Goal: Task Accomplishment & Management: Use online tool/utility

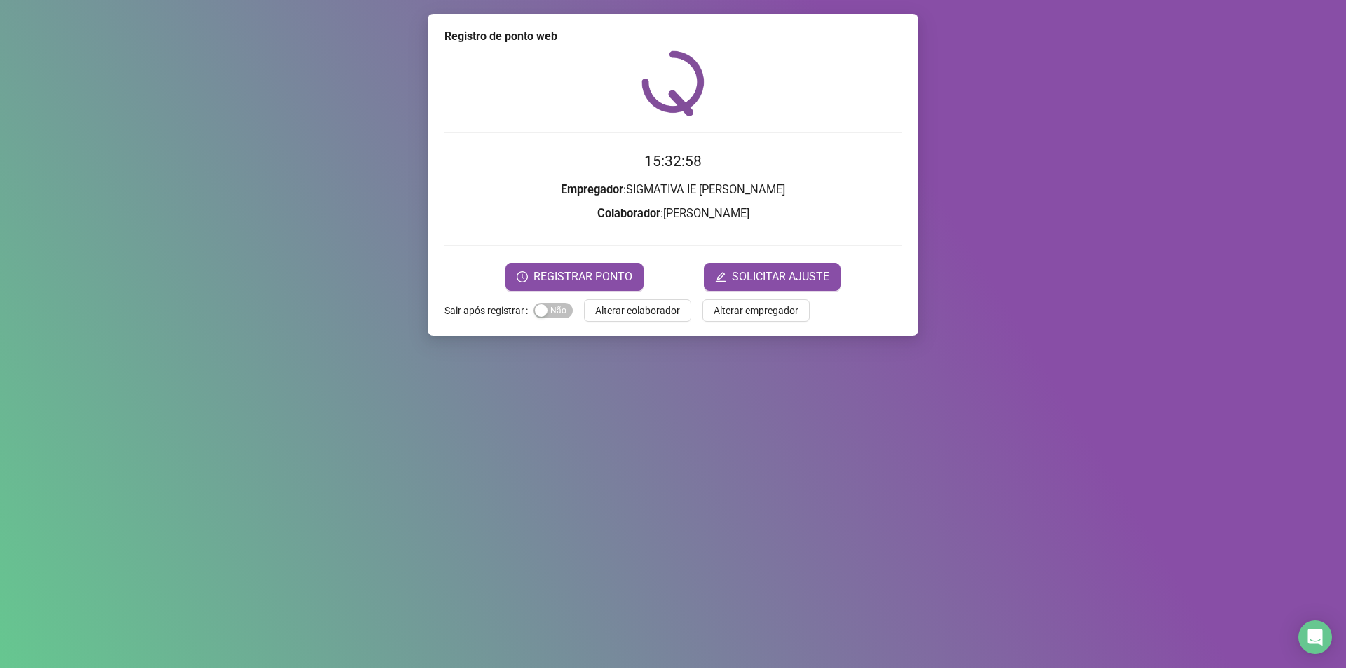
drag, startPoint x: 262, startPoint y: 1, endPoint x: 55, endPoint y: 125, distance: 241.2
click at [55, 125] on div "Registro de ponto web 15:32:58 Empregador : SIGMATIVA IE PAULO LOPES Colaborado…" at bounding box center [673, 334] width 1346 height 668
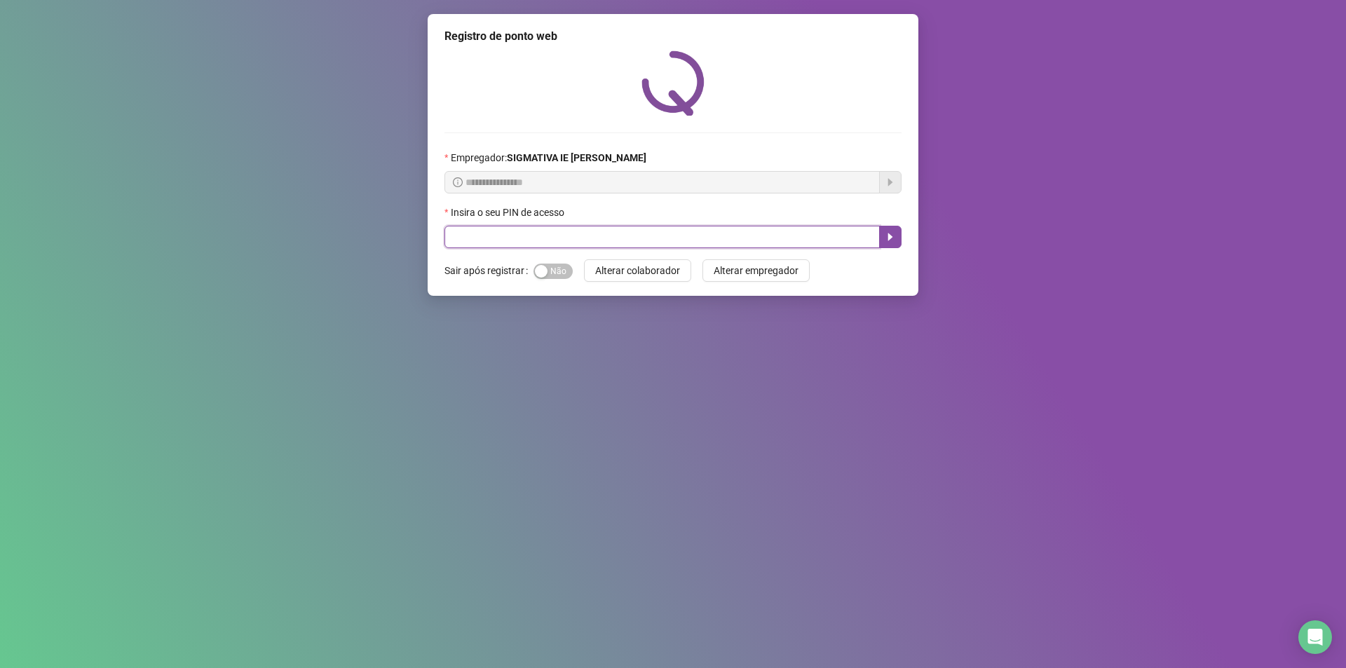
click at [512, 236] on input "text" at bounding box center [661, 237] width 435 height 22
click at [463, 238] on input "text" at bounding box center [661, 237] width 435 height 22
type input "*****"
click at [895, 237] on icon "caret-right" at bounding box center [890, 236] width 11 height 11
